Goal: Task Accomplishment & Management: Manage account settings

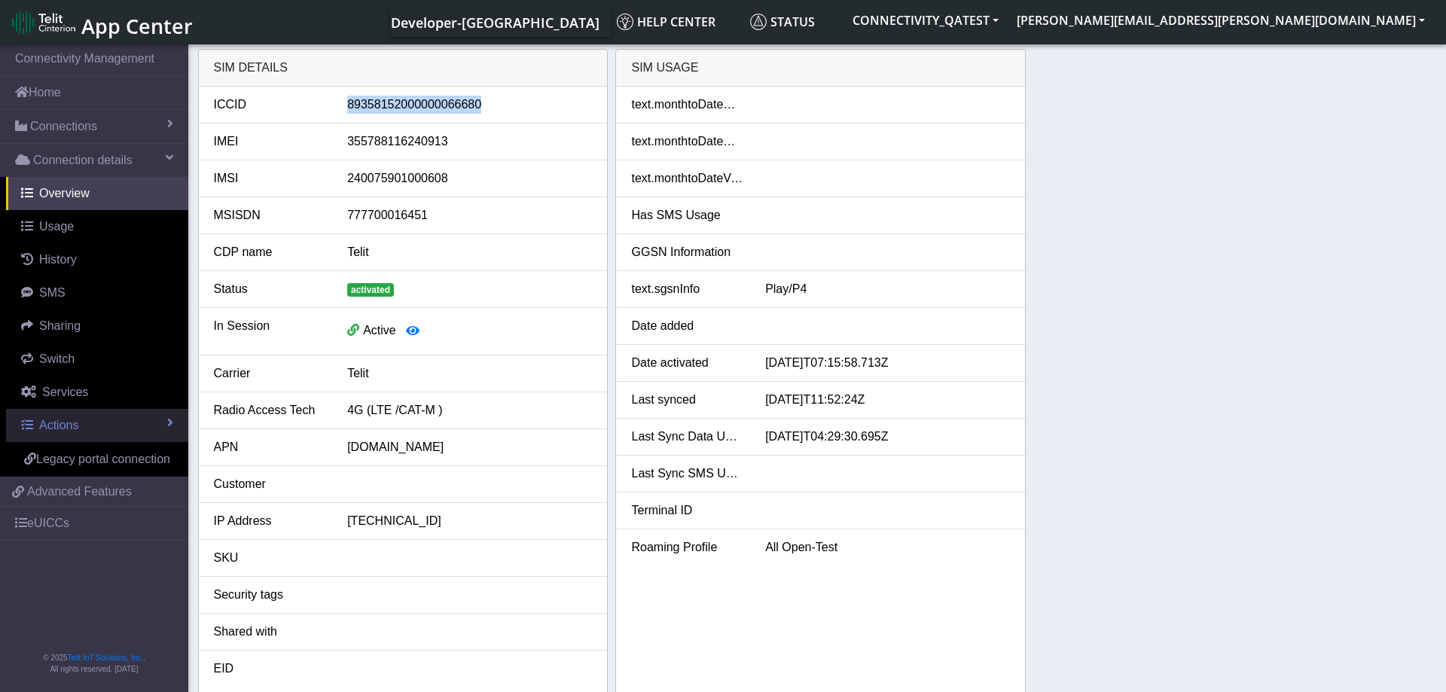
click at [117, 412] on link "Actions" at bounding box center [97, 425] width 182 height 33
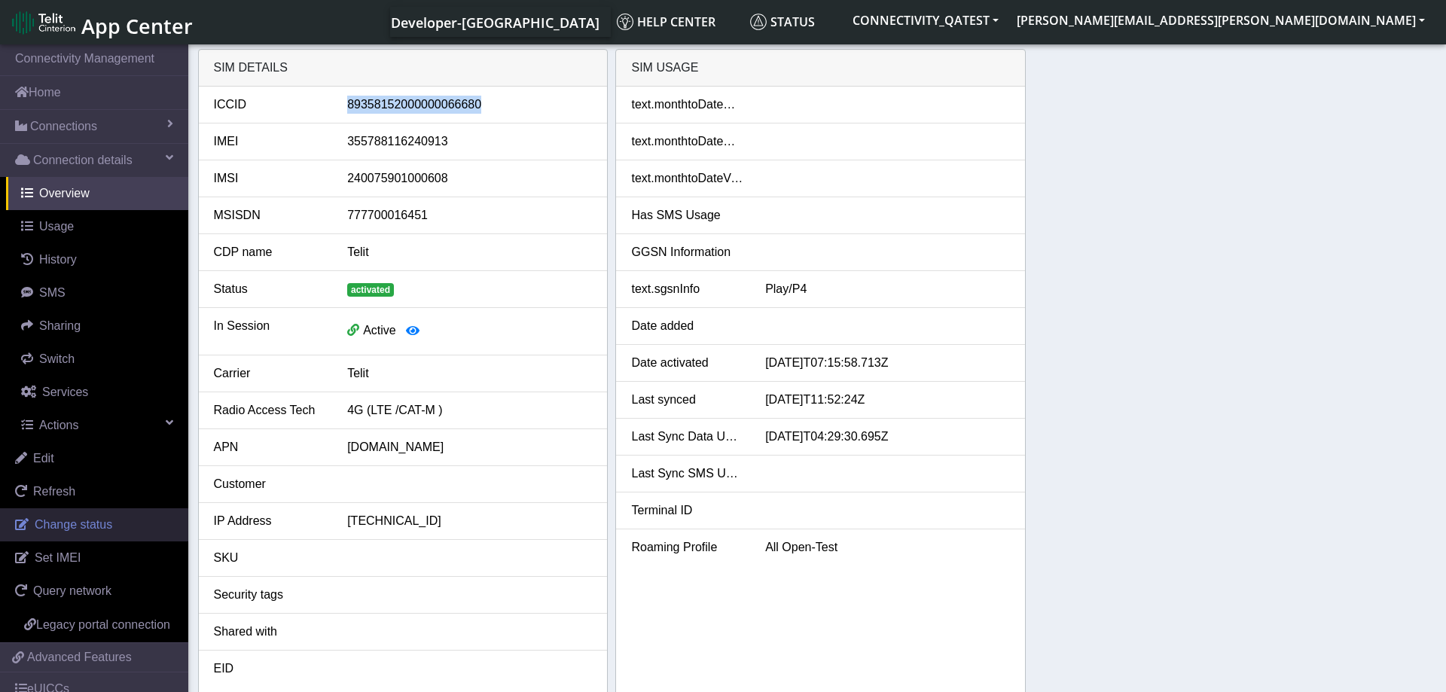
click at [99, 538] on link "Change status" at bounding box center [94, 524] width 188 height 33
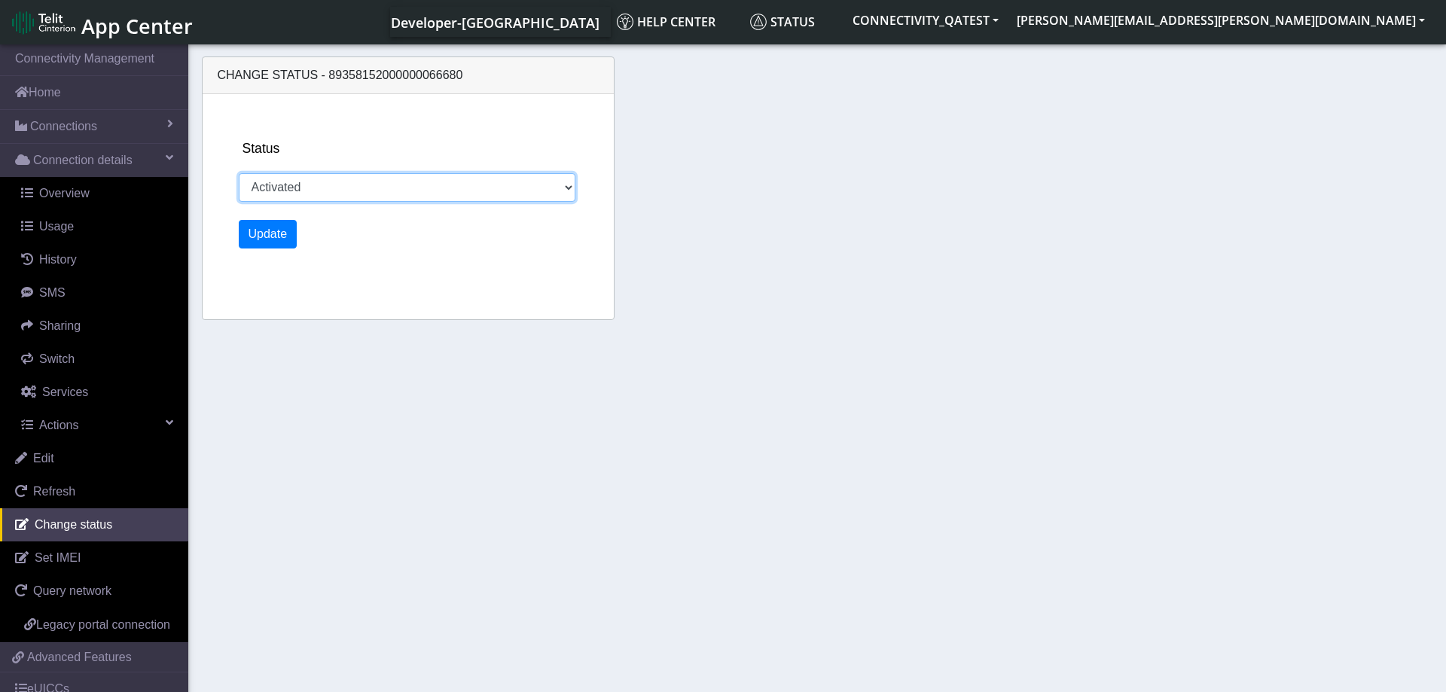
click at [239, 173] on select "Activated Deactivated Blocked" at bounding box center [407, 187] width 337 height 29
select select "deactivated"
click option "Deactivated" at bounding box center [0, 0] width 0 height 0
click at [273, 238] on button "Update" at bounding box center [268, 234] width 59 height 29
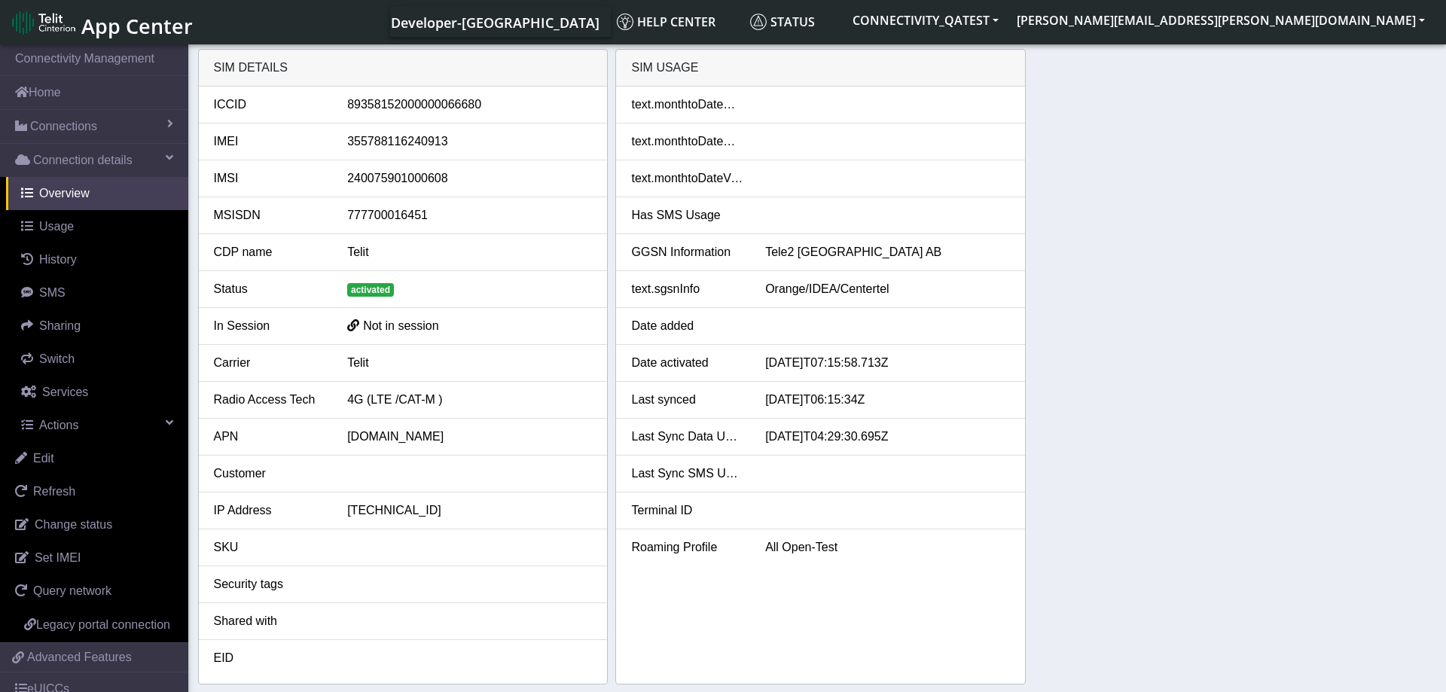
click at [1271, 489] on div "SIM details ICCID 89358152000000066680 IMEI 355788116240913 IMSI 24007590100060…" at bounding box center [817, 366] width 1239 height 635
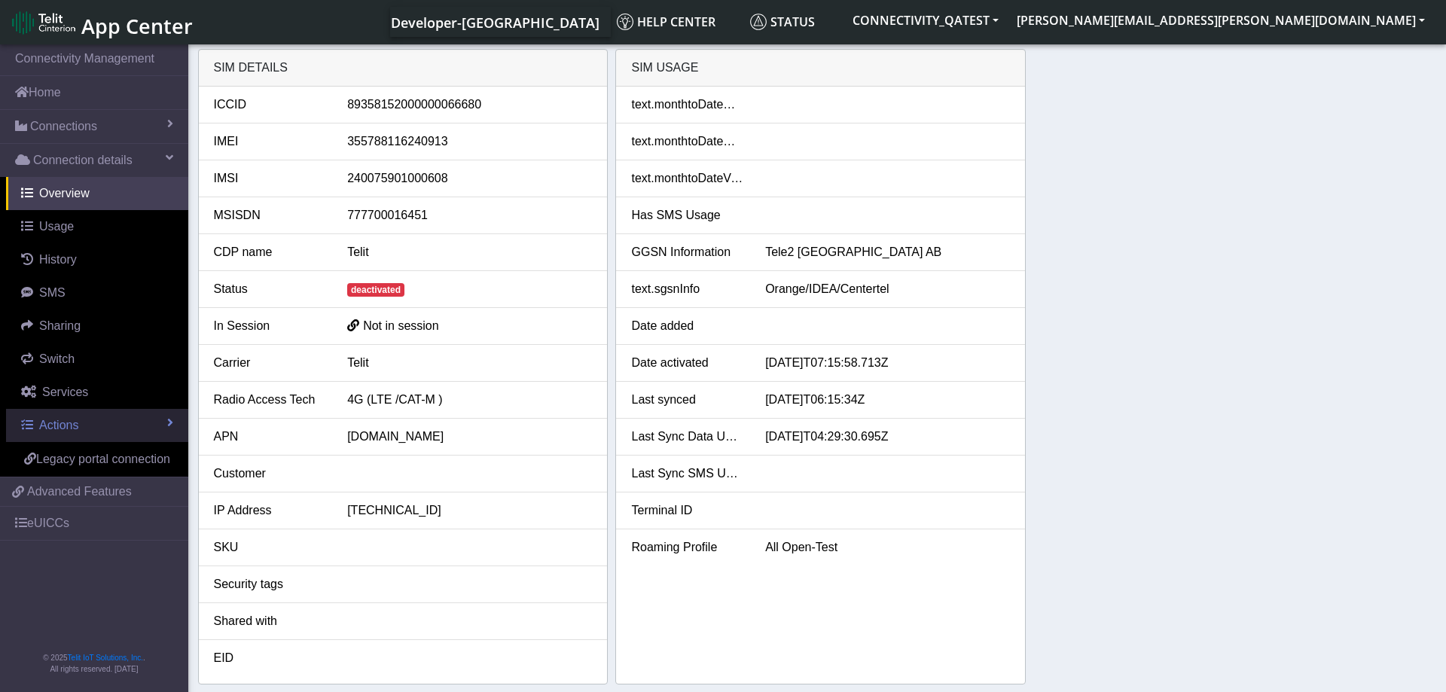
click at [101, 425] on link "Actions" at bounding box center [97, 425] width 182 height 33
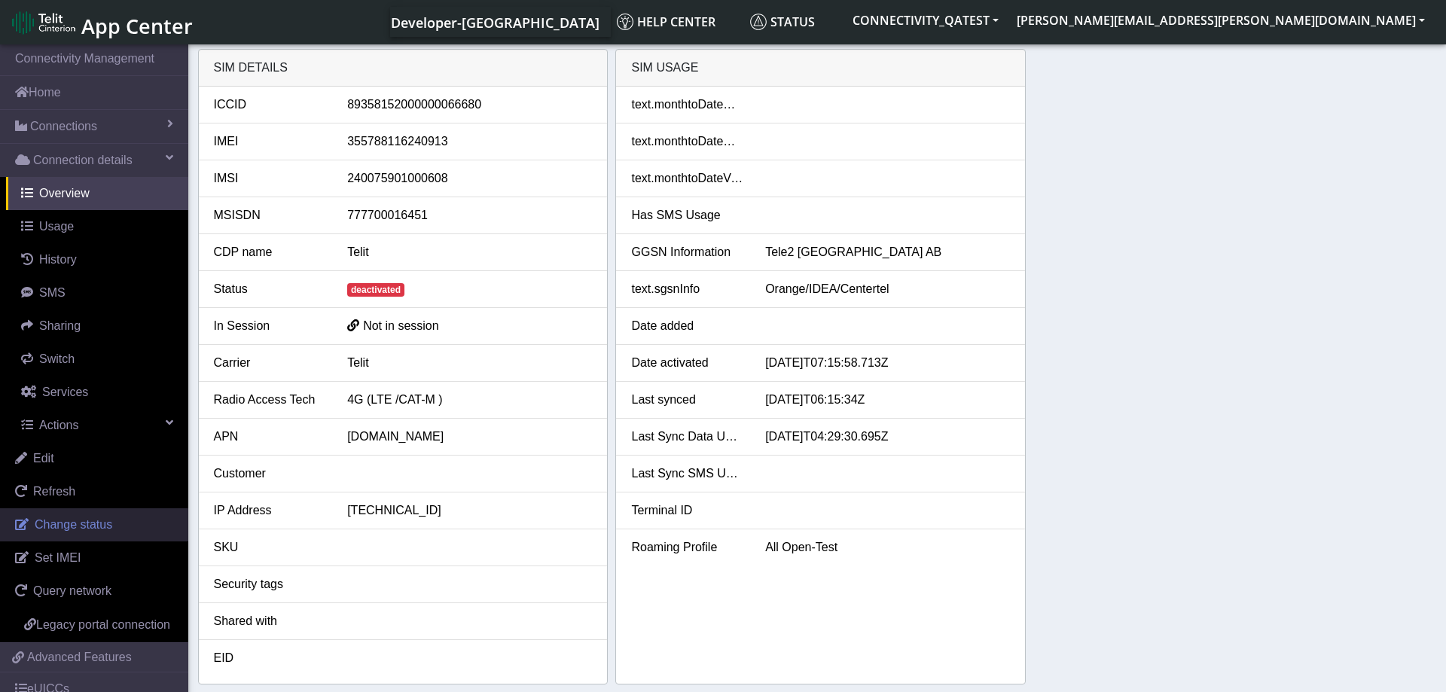
click at [107, 520] on span "Change status" at bounding box center [74, 524] width 78 height 13
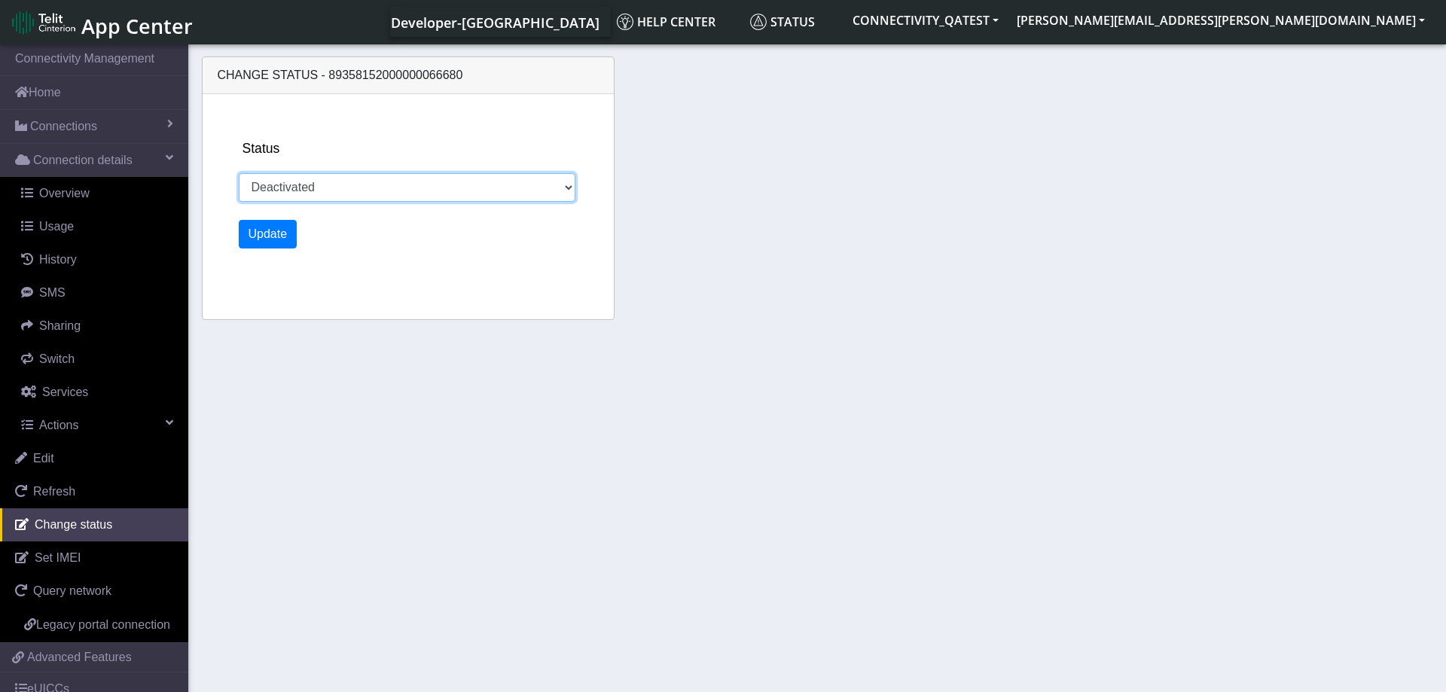
click at [239, 173] on select "Activated Deactivated Blocked" at bounding box center [407, 187] width 337 height 29
select select "activated"
click option "Activated" at bounding box center [0, 0] width 0 height 0
click at [277, 229] on button "Update" at bounding box center [268, 234] width 59 height 29
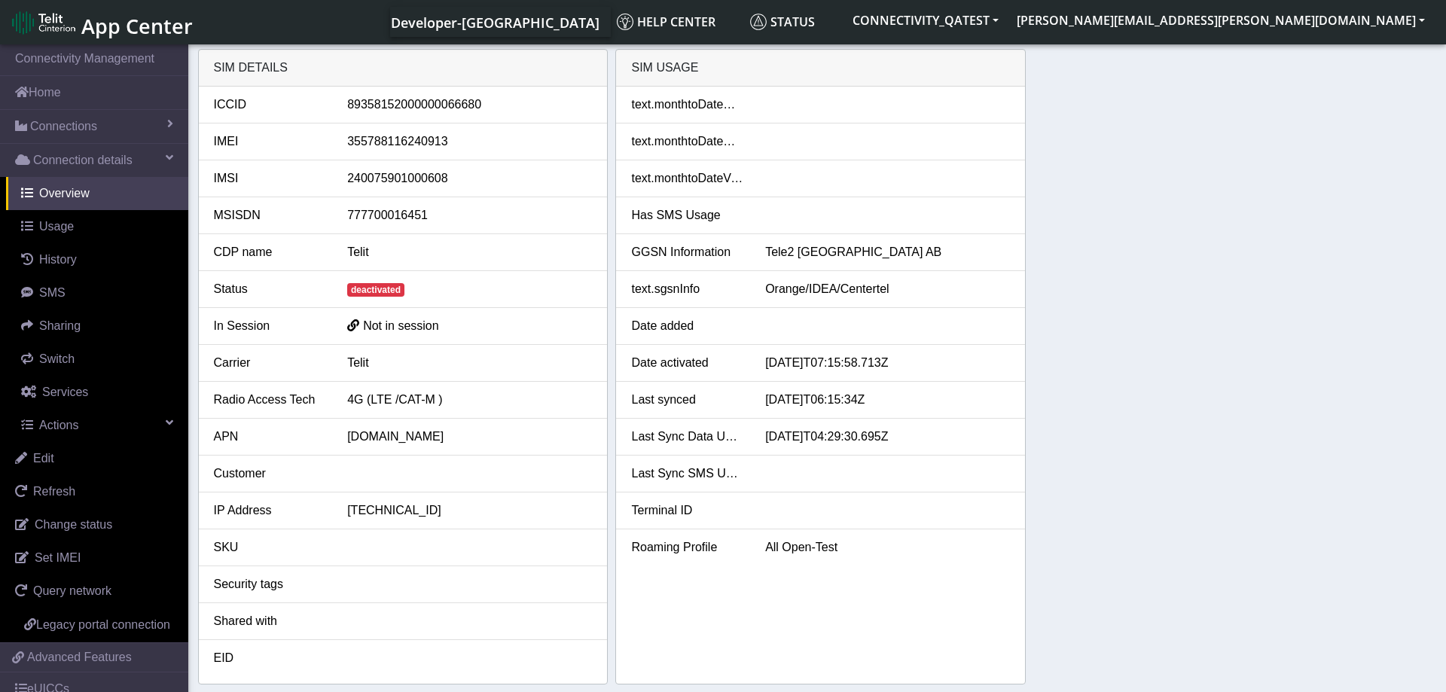
click at [1158, 367] on div "SIM details ICCID 89358152000000066680 IMEI 355788116240913 IMSI 24007590100060…" at bounding box center [817, 366] width 1239 height 635
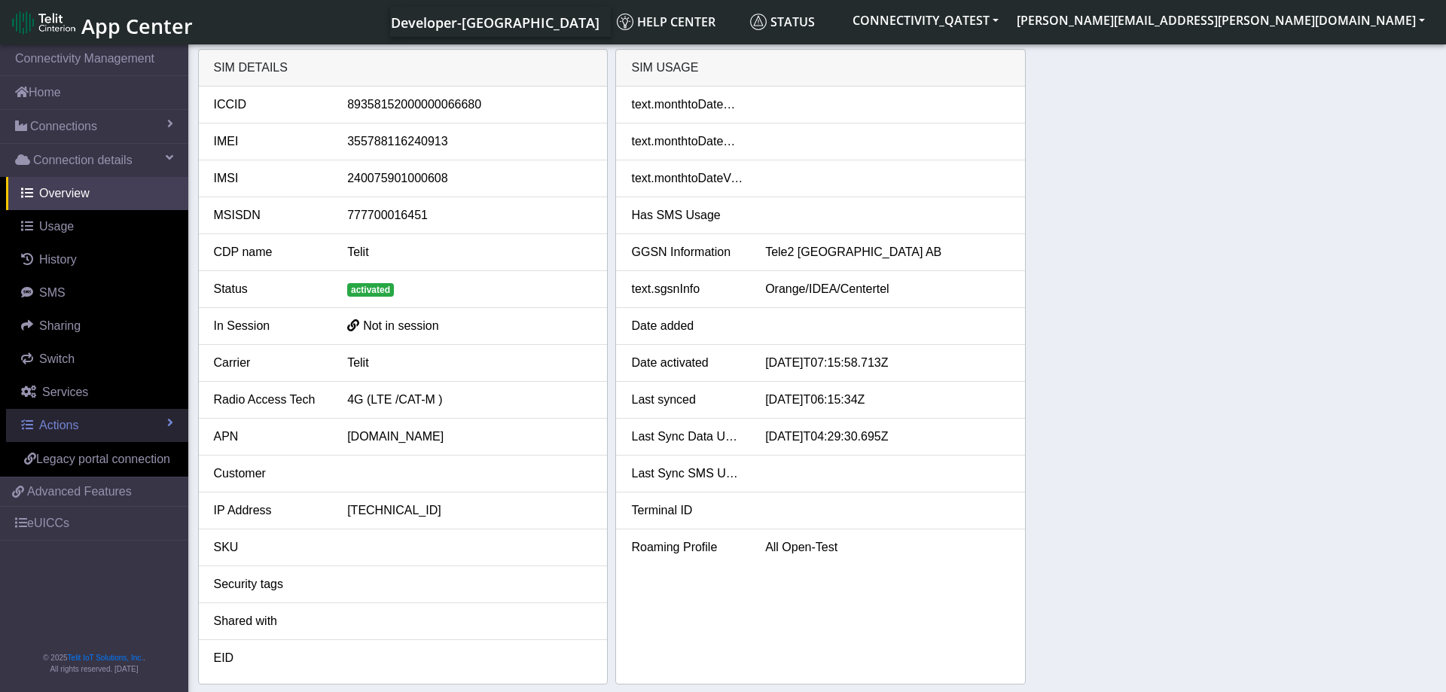
click at [116, 428] on link "Actions" at bounding box center [97, 425] width 182 height 33
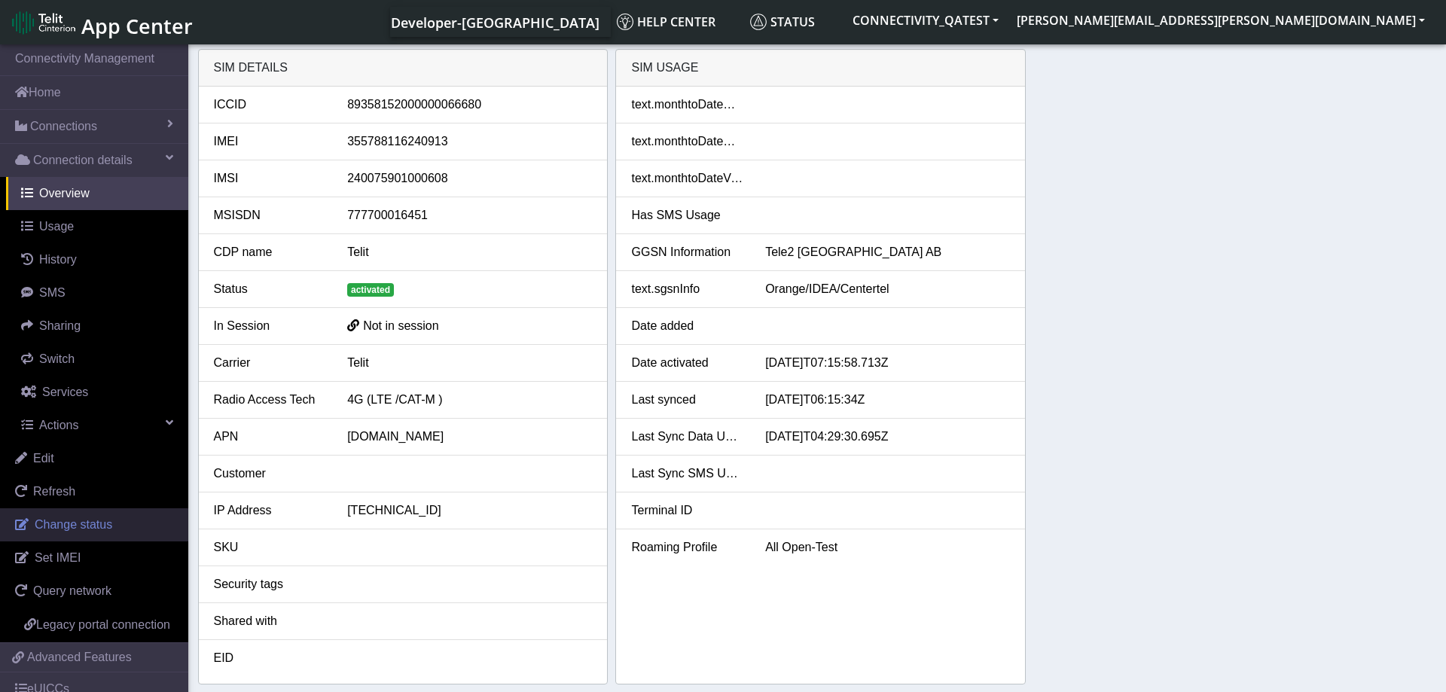
click at [102, 530] on span "Change status" at bounding box center [74, 524] width 78 height 13
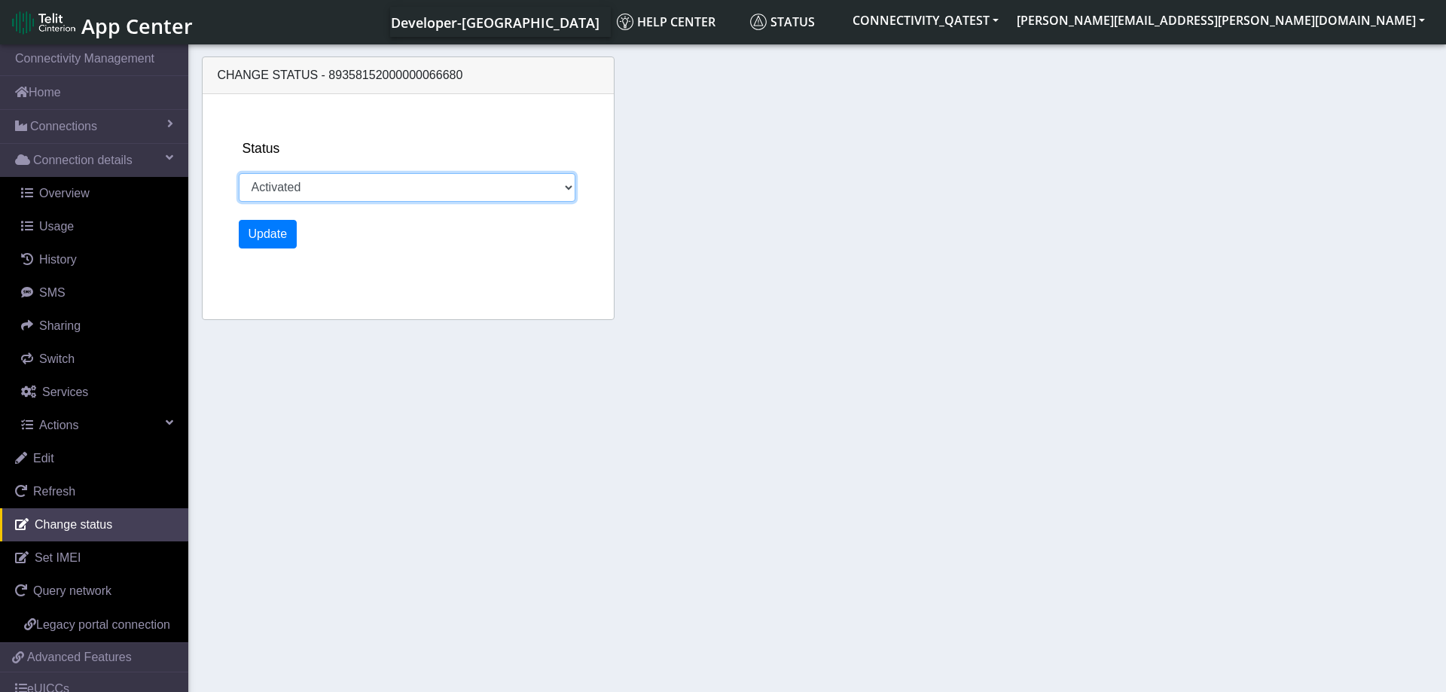
click at [239, 173] on select "Activated Deactivated Blocked" at bounding box center [407, 187] width 337 height 29
select select "blocked"
click option "Blocked" at bounding box center [0, 0] width 0 height 0
click at [270, 239] on button "Update" at bounding box center [268, 234] width 59 height 29
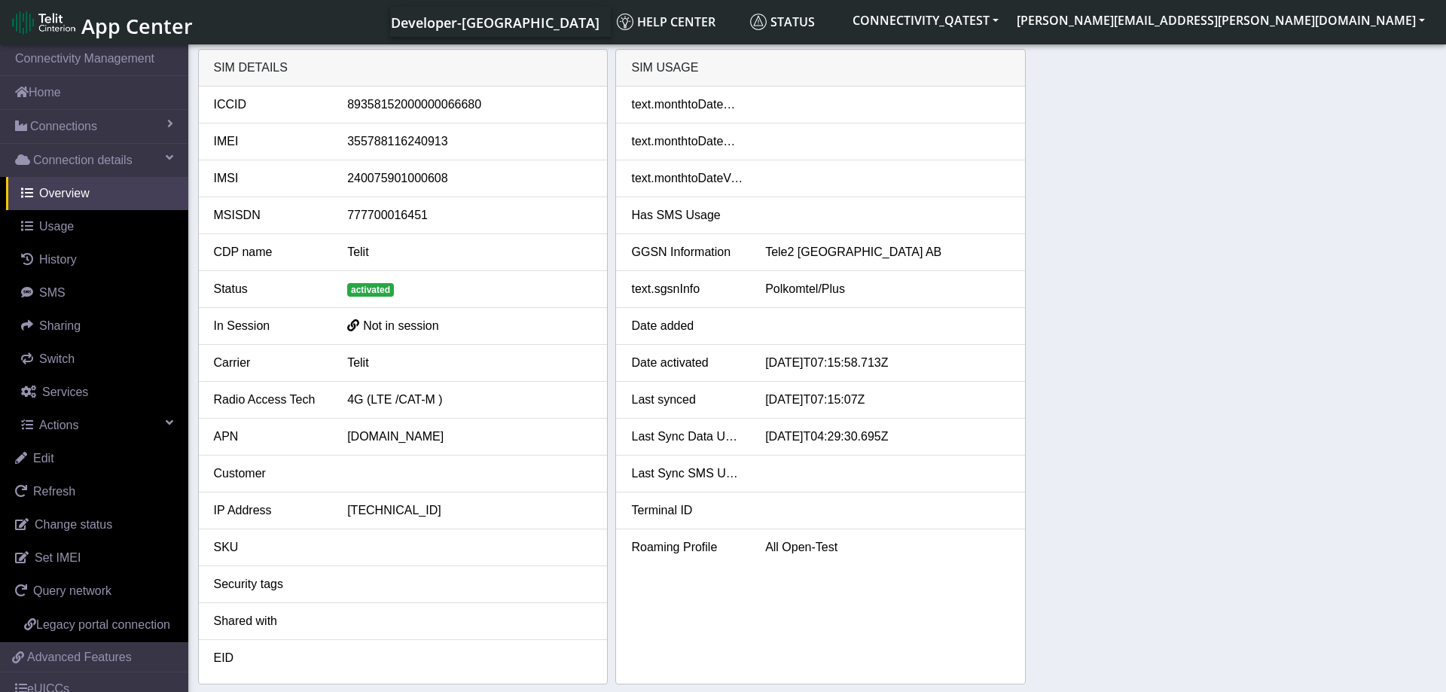
click at [1233, 373] on div "SIM details ICCID 89358152000000066680 IMEI 355788116240913 IMSI 24007590100060…" at bounding box center [817, 366] width 1239 height 635
